Goal: Task Accomplishment & Management: Use online tool/utility

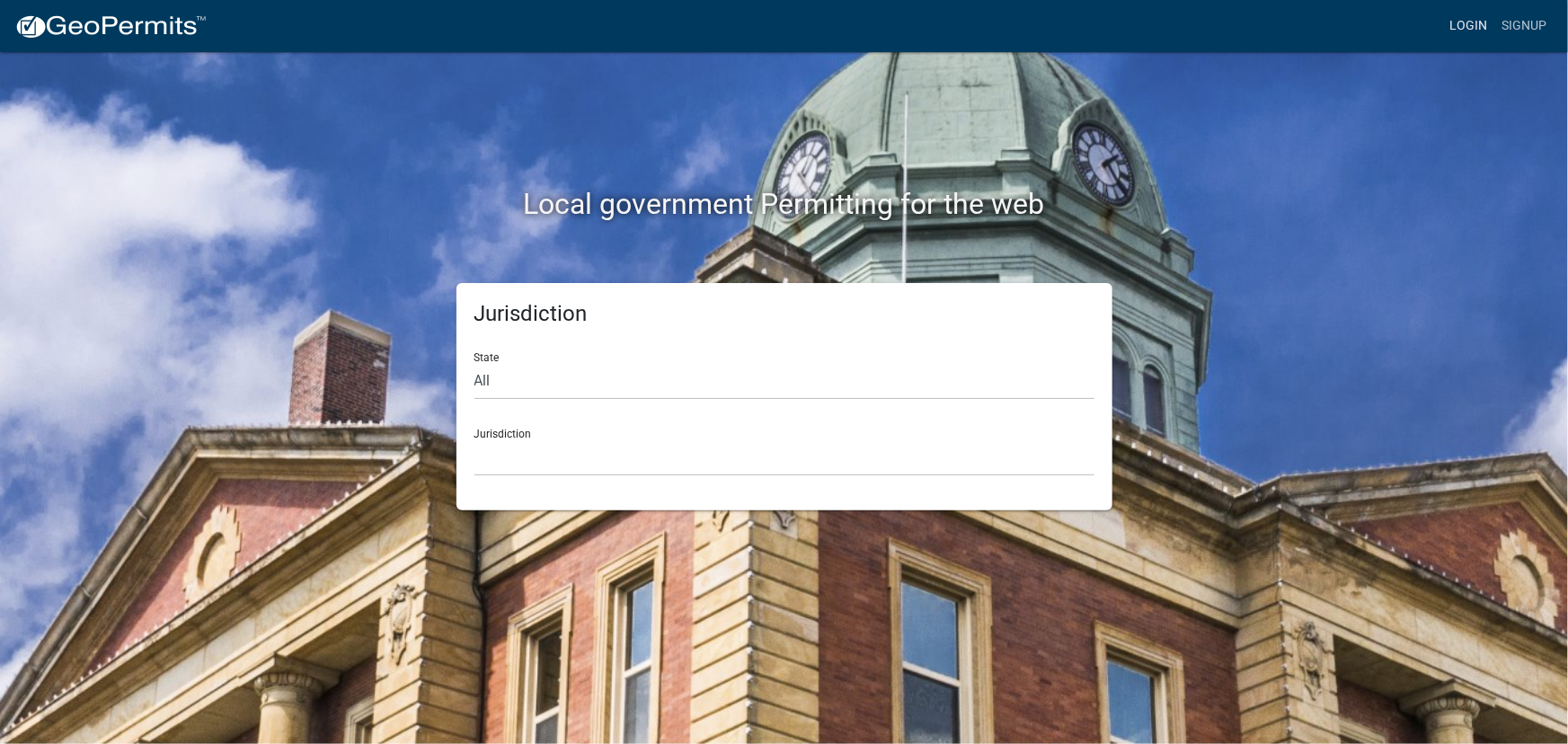
click at [1465, 24] on link "Login" at bounding box center [1468, 26] width 52 height 34
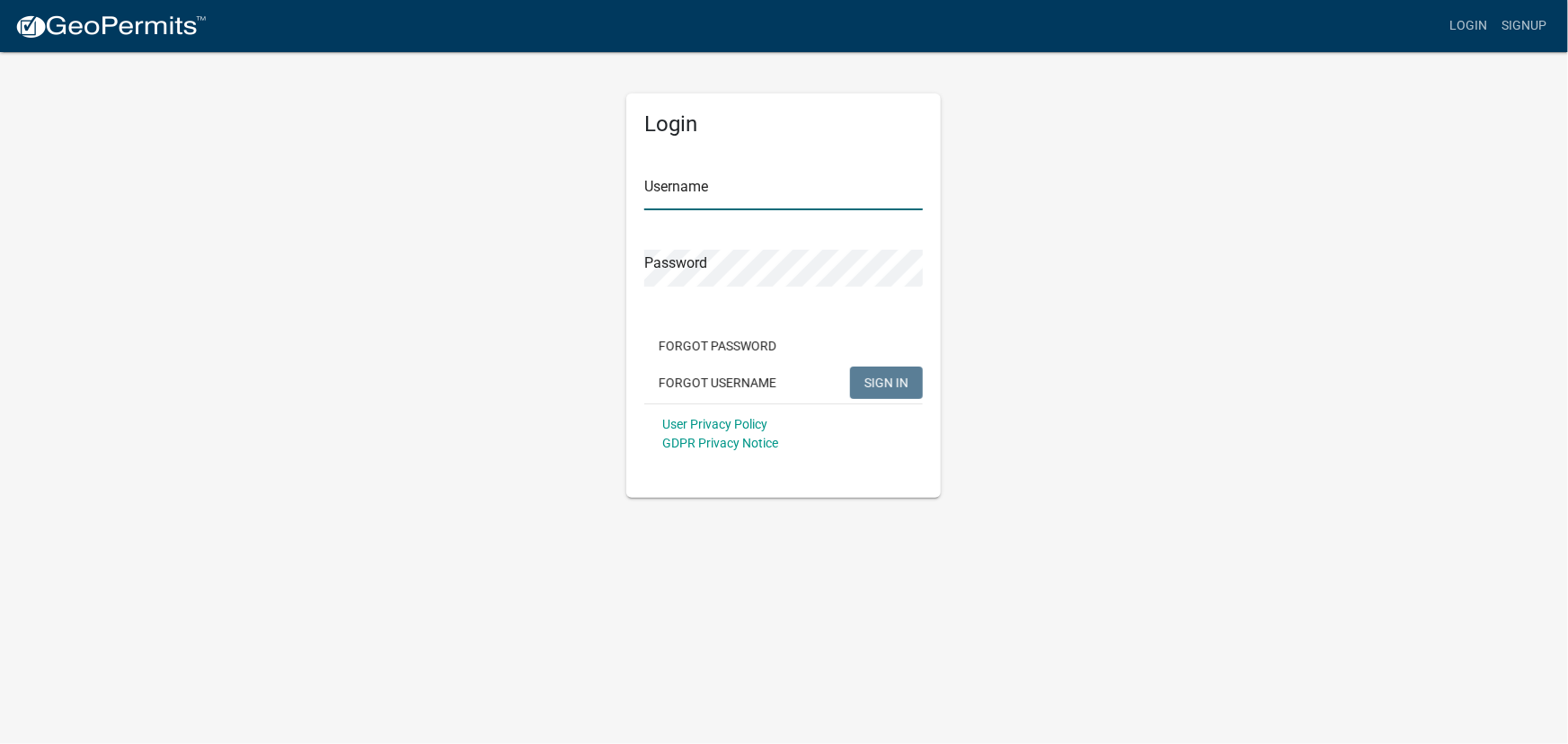
type input "kjhouse"
click at [880, 385] on span "SIGN IN" at bounding box center [887, 381] width 44 height 14
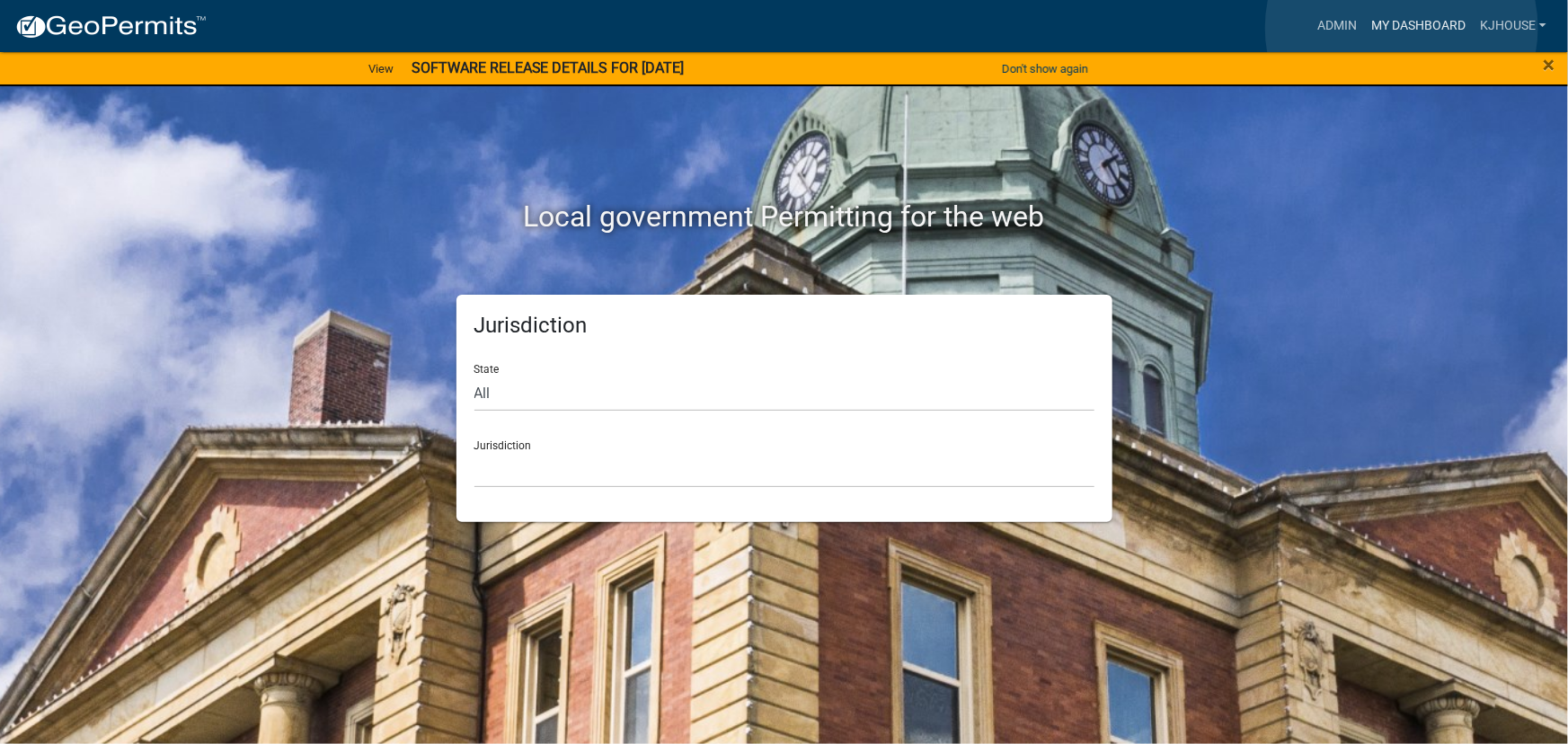
click at [1402, 28] on link "My Dashboard" at bounding box center [1418, 26] width 108 height 34
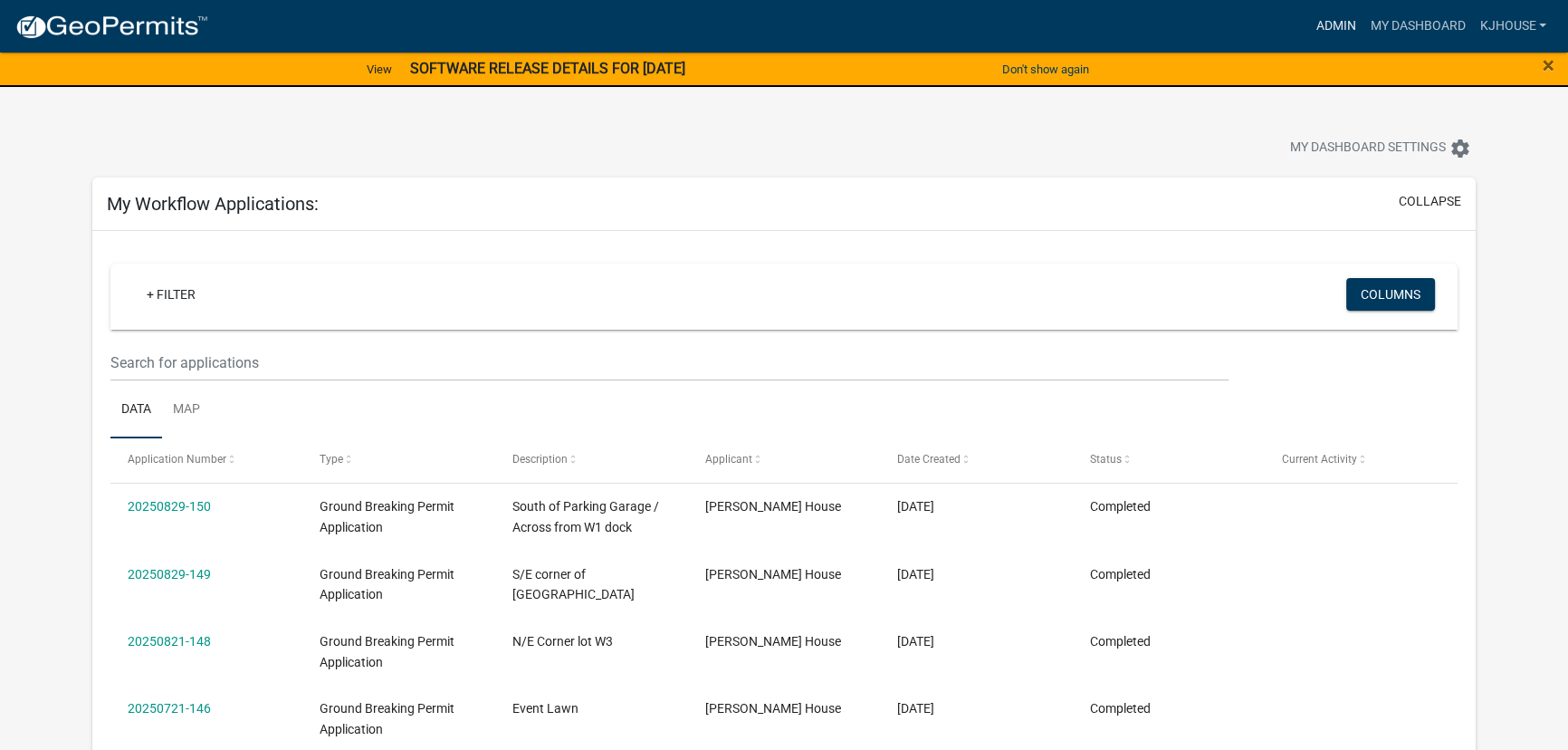
click at [1329, 27] on link "Admin" at bounding box center [1335, 27] width 54 height 34
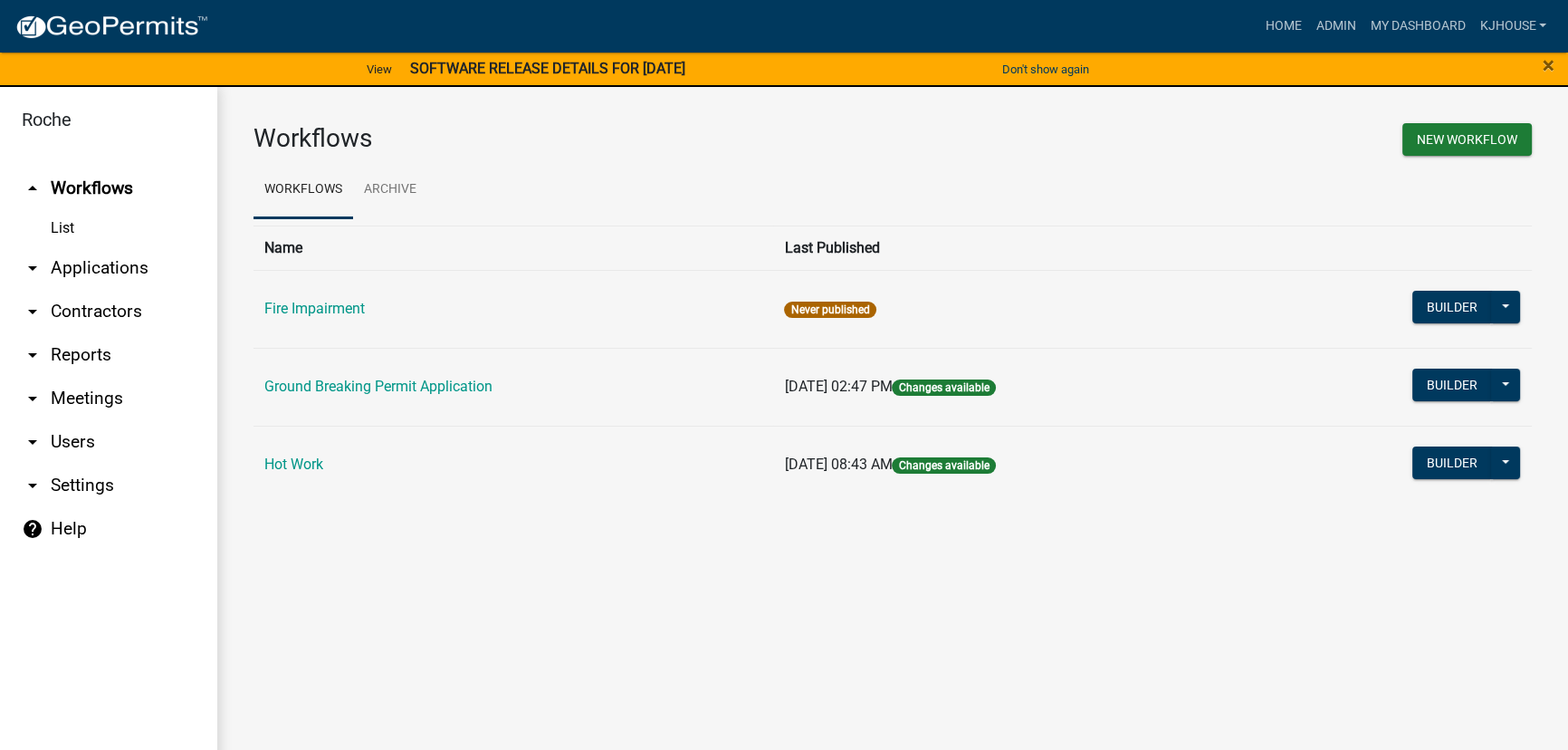
click at [29, 270] on icon "arrow_drop_down" at bounding box center [32, 268] width 22 height 22
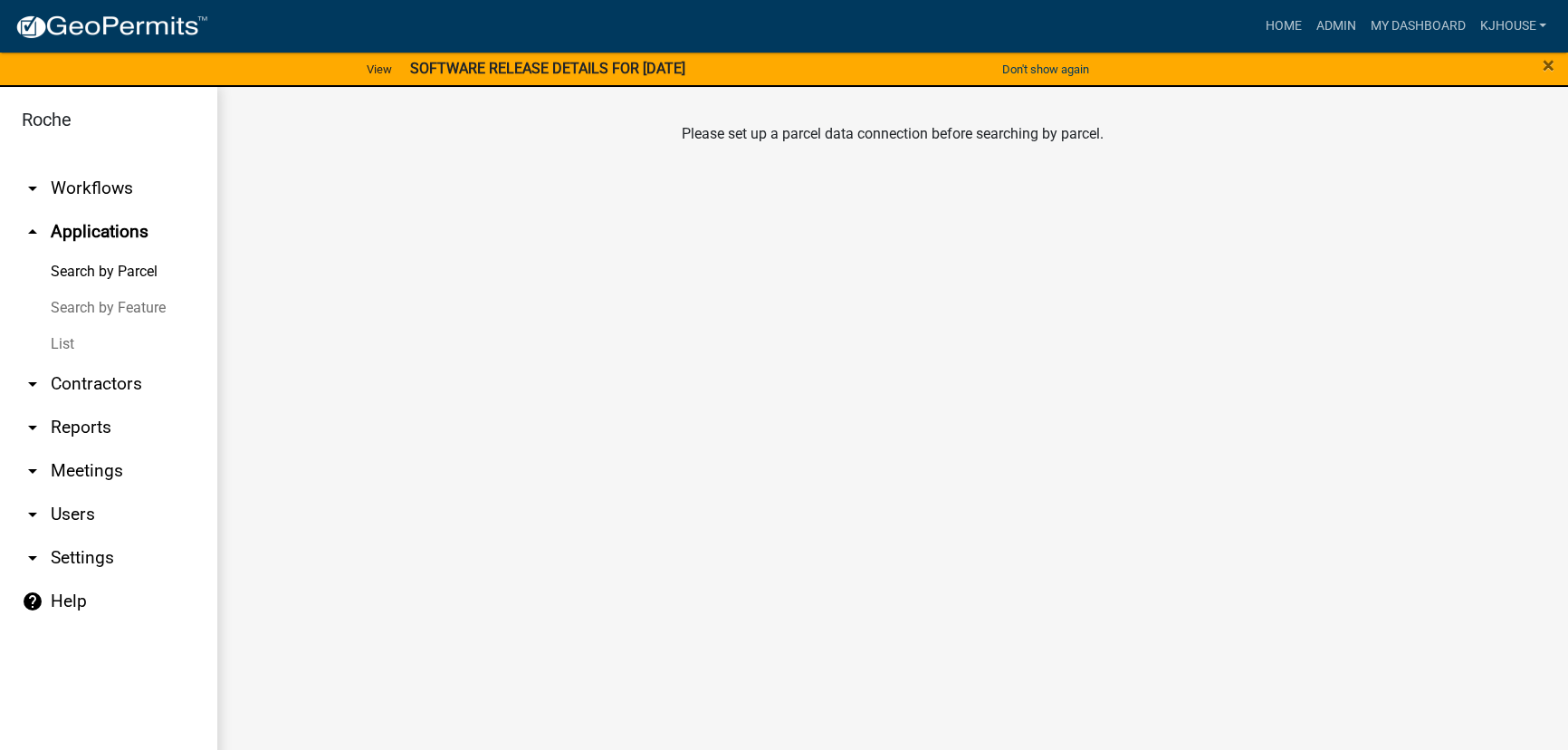
click at [32, 190] on icon "arrow_drop_down" at bounding box center [32, 188] width 22 height 22
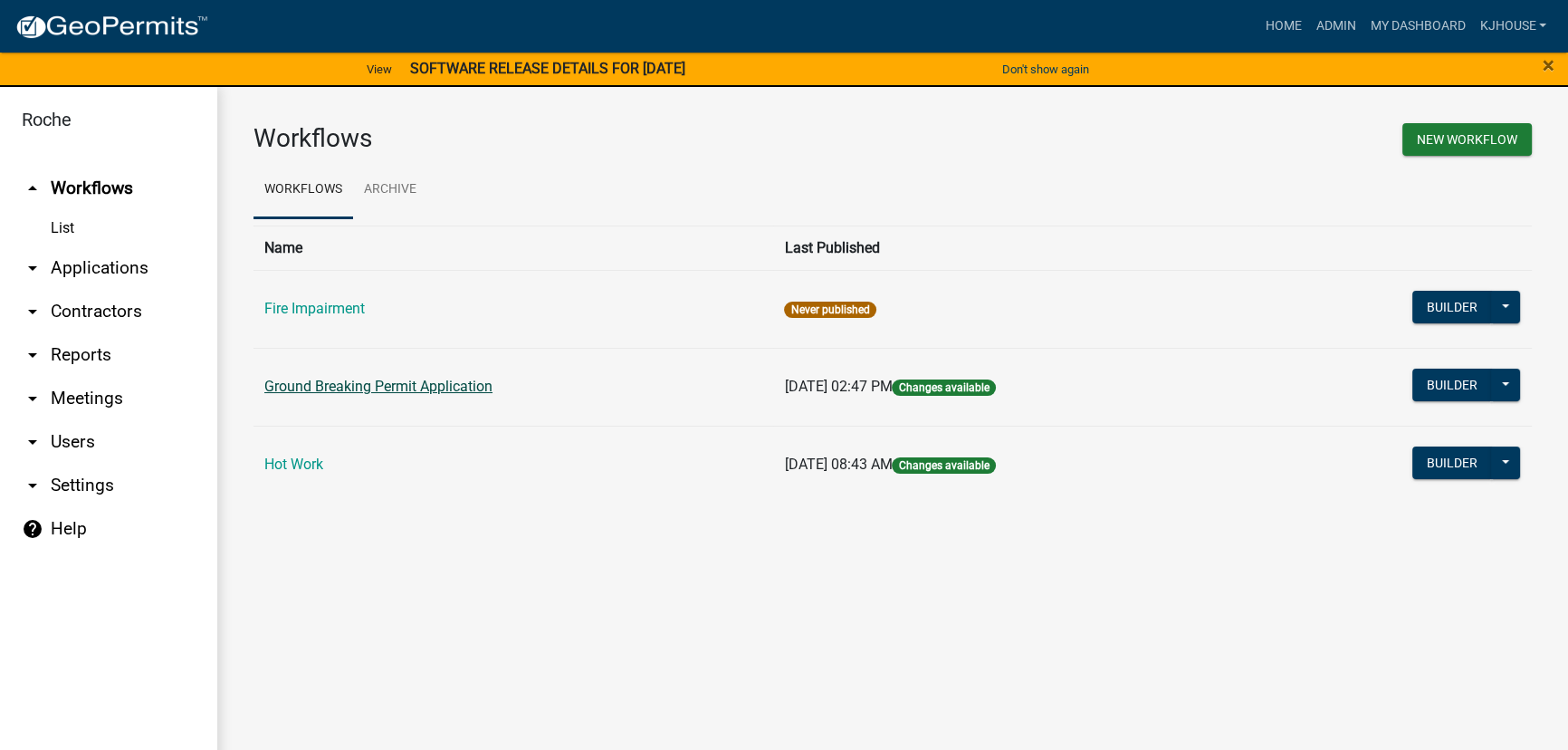
click at [459, 384] on link "Ground Breaking Permit Application" at bounding box center [379, 386] width 228 height 17
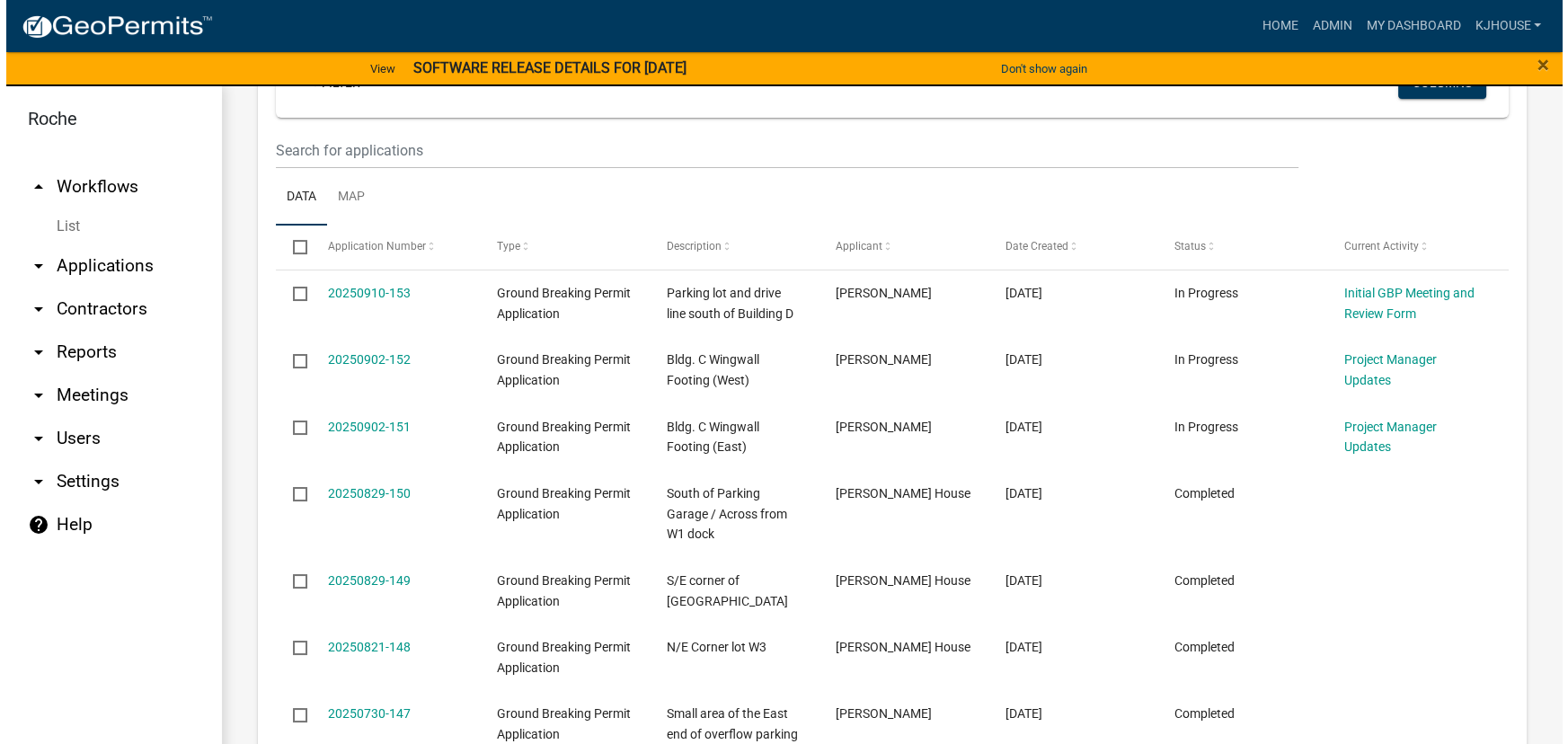
scroll to position [817, 0]
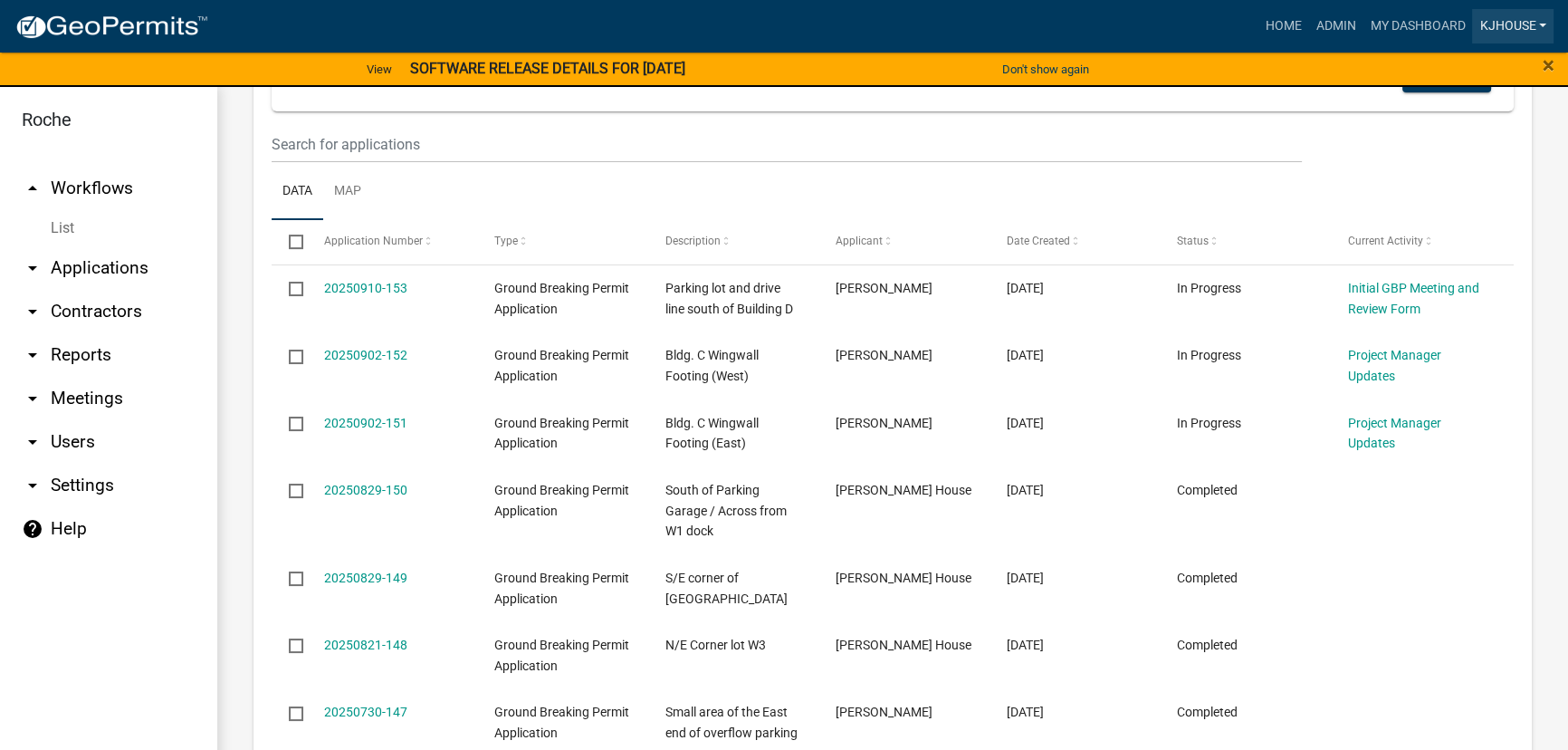
drag, startPoint x: 1530, startPoint y: 27, endPoint x: 1501, endPoint y: 47, distance: 35.2
click at [1529, 27] on link "kjhouse" at bounding box center [1513, 27] width 82 height 34
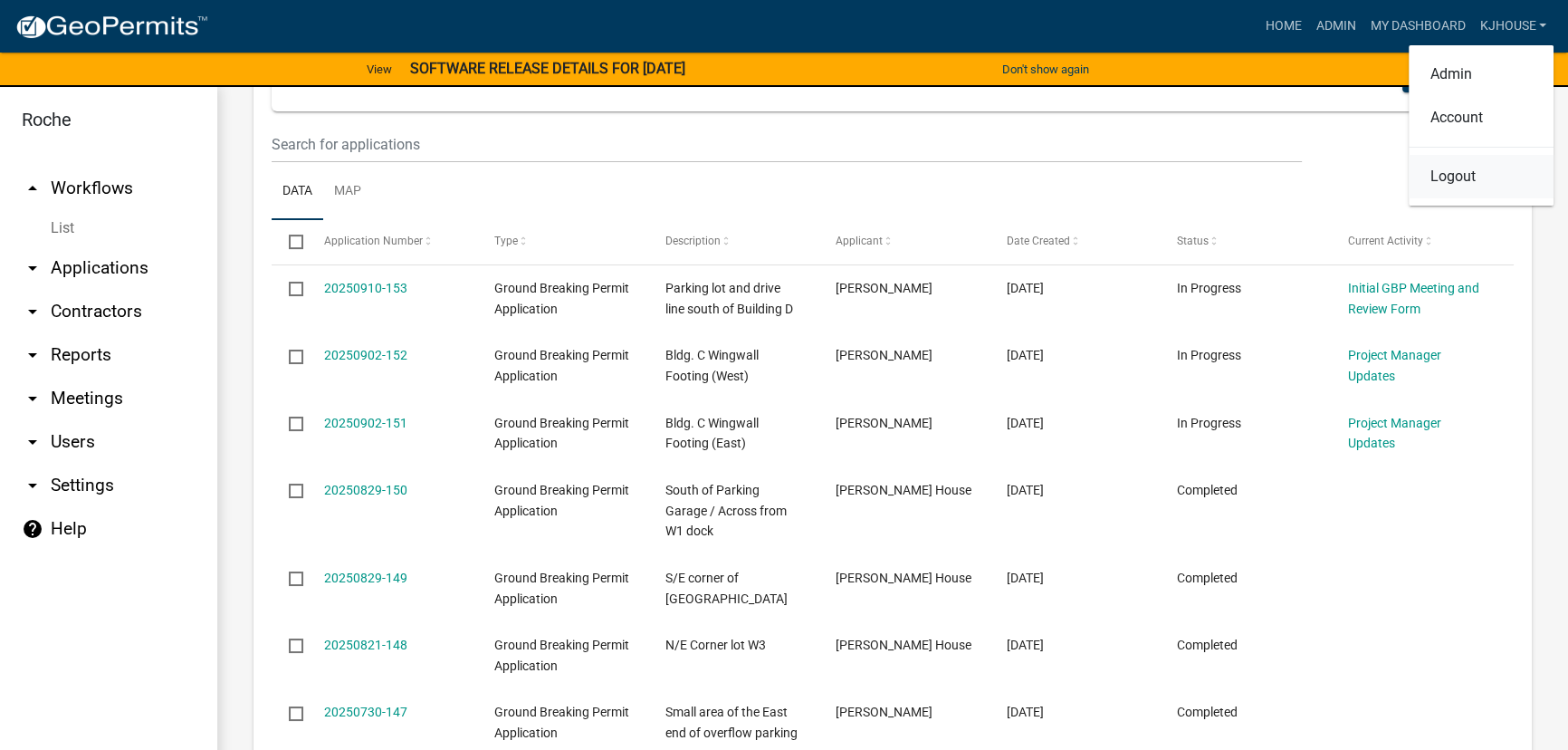
click at [1447, 175] on link "Logout" at bounding box center [1481, 177] width 145 height 44
